Goal: Navigation & Orientation: Go to known website

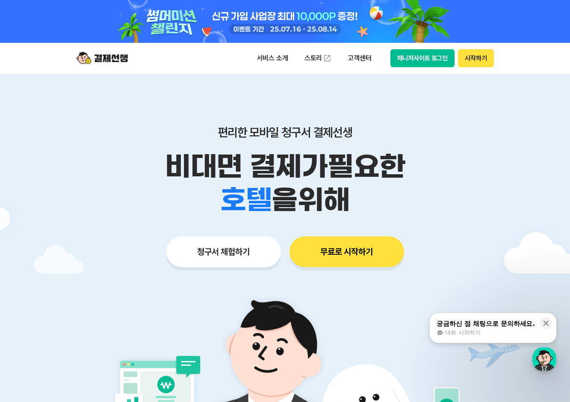
click at [421, 59] on button "매니저사이트 로그인" at bounding box center [423, 58] width 65 height 18
click at [467, 63] on button "시작하기" at bounding box center [476, 58] width 36 height 18
click at [425, 64] on button "매니저사이트 로그인" at bounding box center [423, 58] width 65 height 18
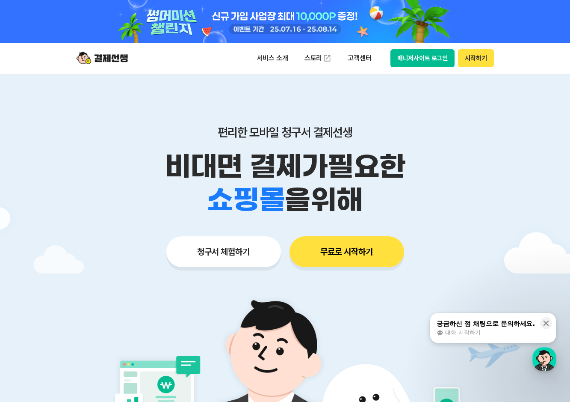
click at [423, 54] on button "매니저사이트 로그인" at bounding box center [423, 58] width 65 height 18
